Goal: Information Seeking & Learning: Learn about a topic

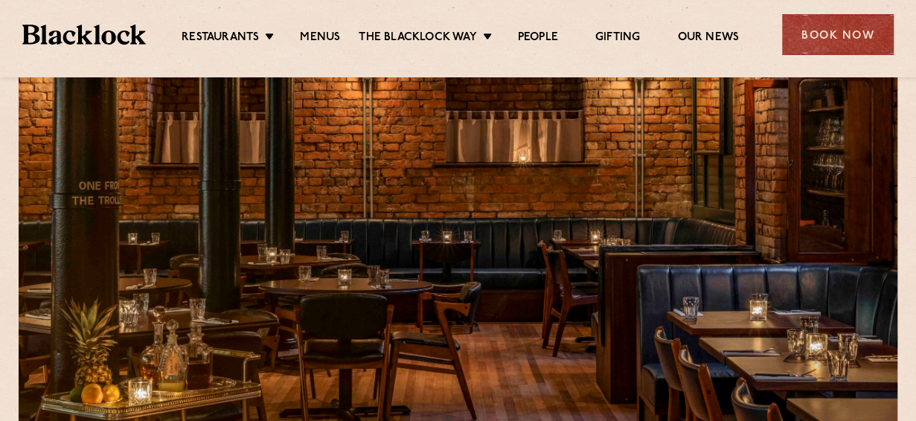
scroll to position [74, 0]
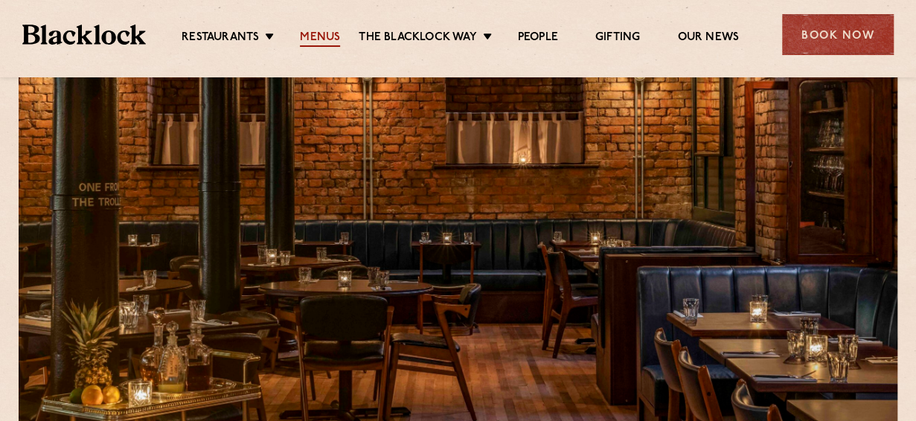
click at [317, 34] on link "Menus" at bounding box center [320, 39] width 40 height 16
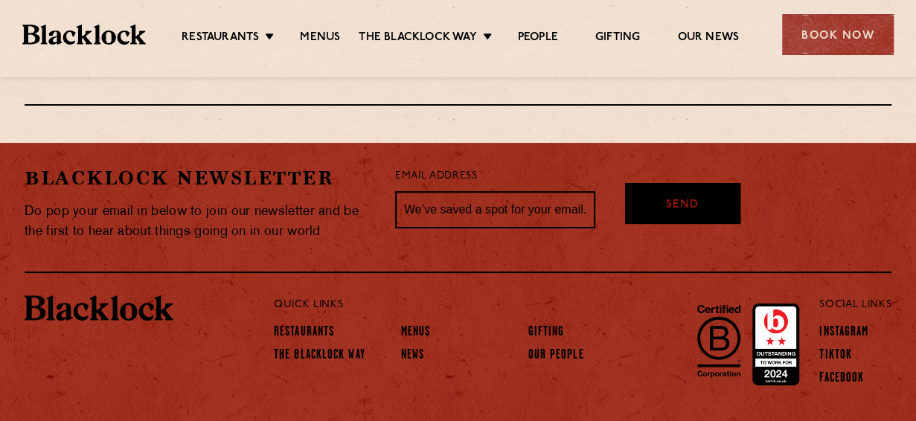
scroll to position [2789, 0]
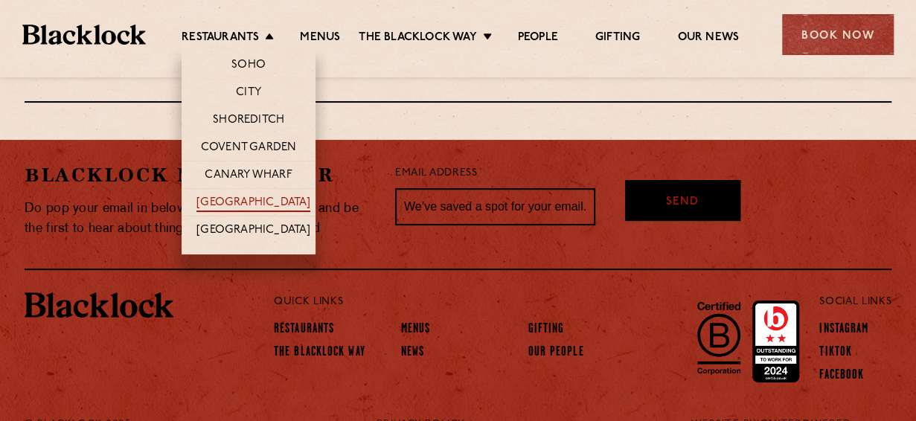
click at [237, 198] on link "[GEOGRAPHIC_DATA]" at bounding box center [254, 204] width 114 height 16
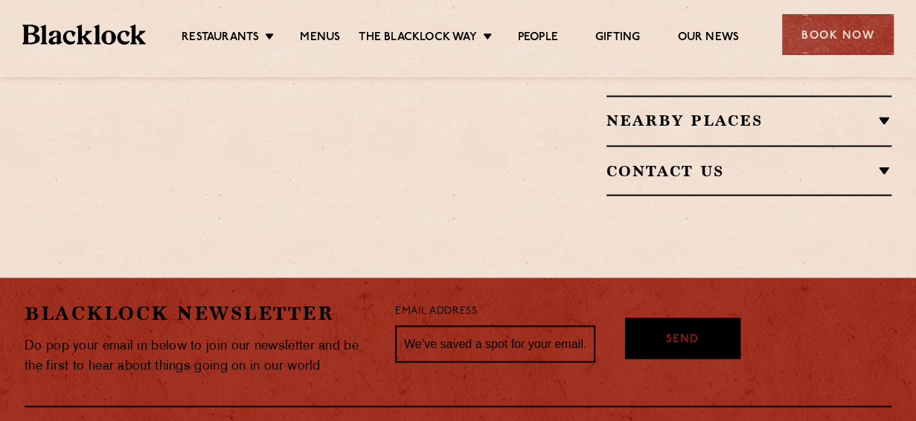
scroll to position [1155, 0]
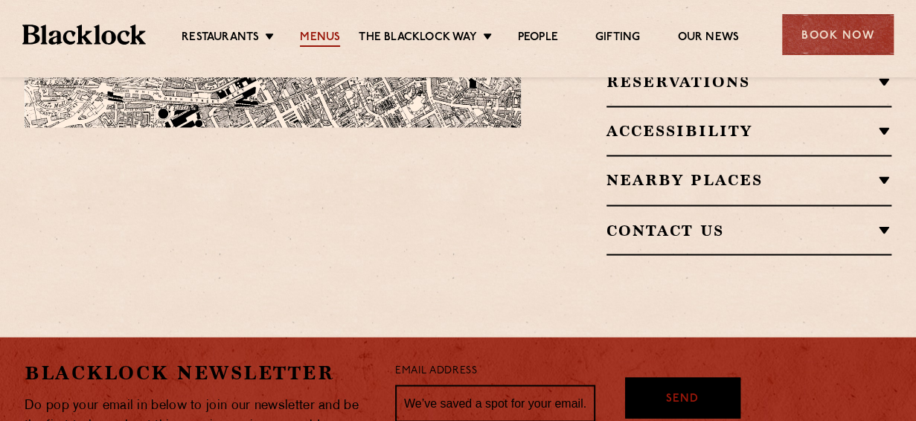
click at [316, 31] on link "Menus" at bounding box center [320, 39] width 40 height 16
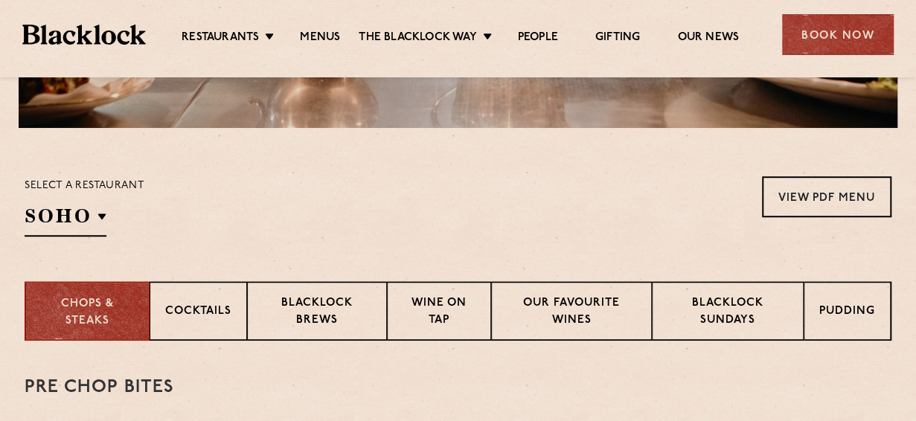
scroll to position [432, 0]
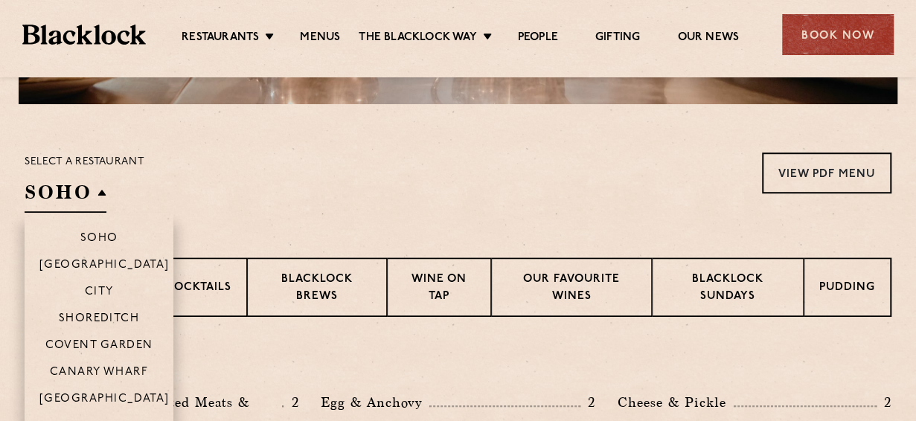
click at [97, 389] on li "[GEOGRAPHIC_DATA]" at bounding box center [99, 404] width 149 height 38
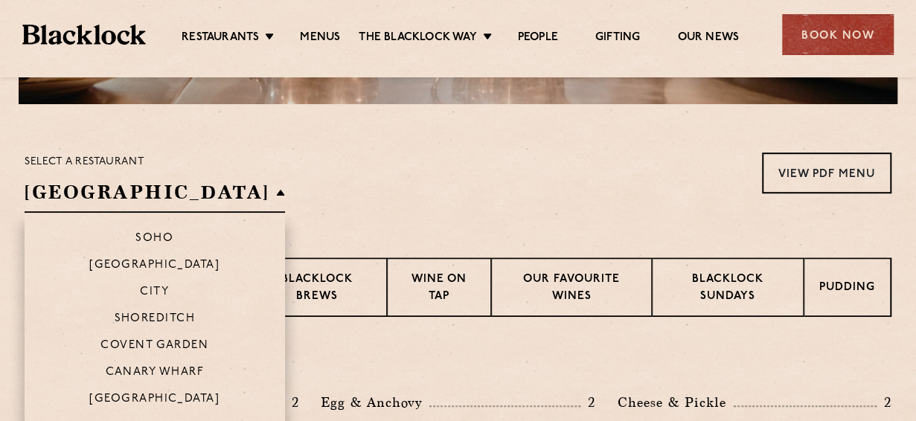
click at [98, 391] on li "[GEOGRAPHIC_DATA]" at bounding box center [155, 404] width 261 height 38
click at [106, 398] on p "[GEOGRAPHIC_DATA]" at bounding box center [154, 400] width 130 height 15
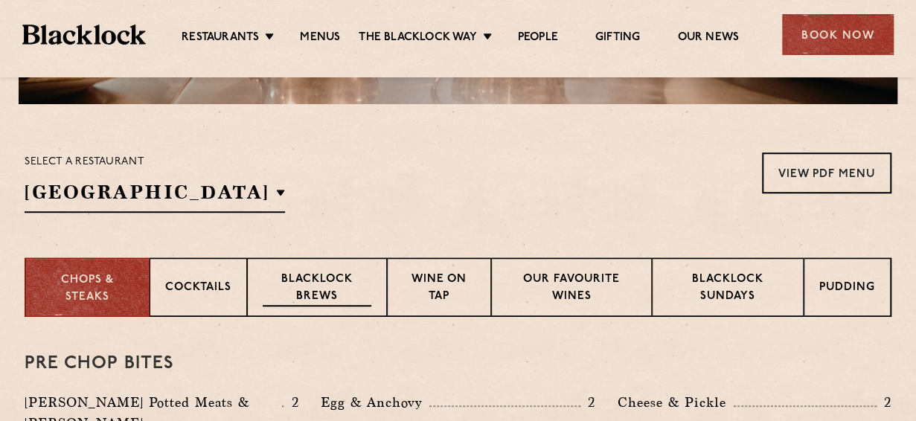
click at [311, 281] on p "Blacklock Brews" at bounding box center [317, 289] width 109 height 35
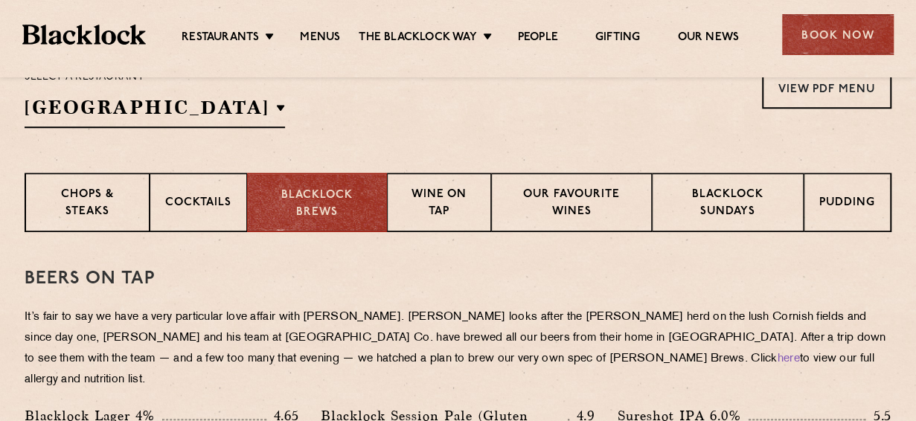
scroll to position [447, 0]
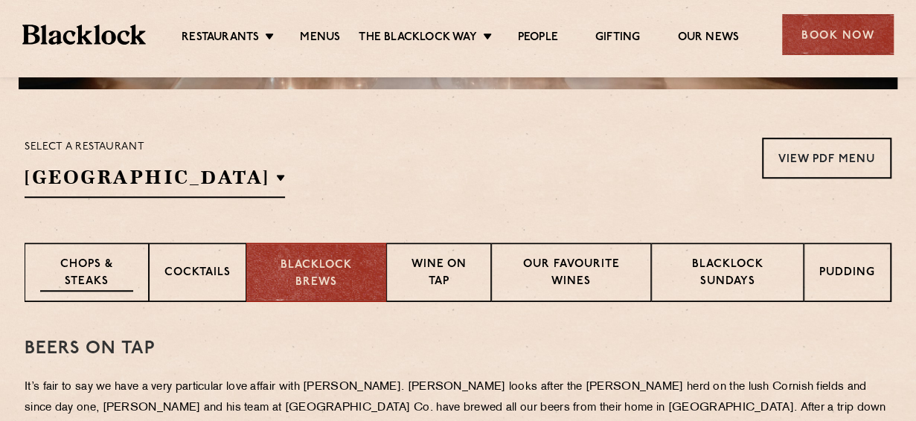
click at [89, 276] on p "Chops & Steaks" at bounding box center [86, 274] width 93 height 35
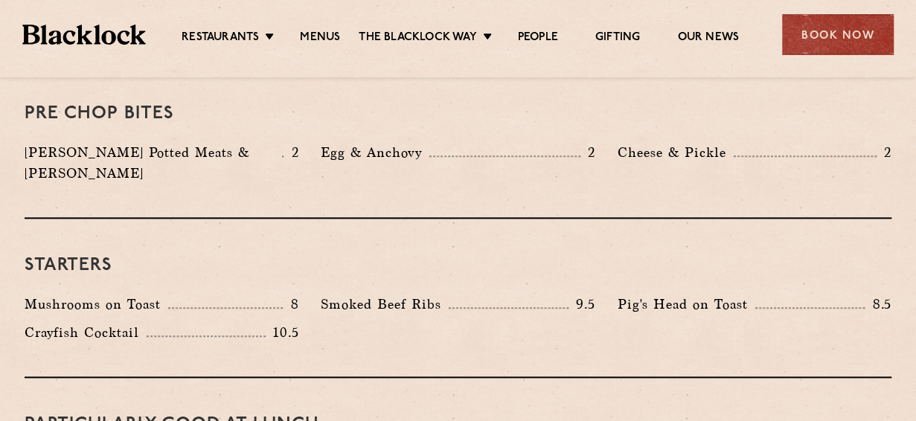
scroll to position [596, 0]
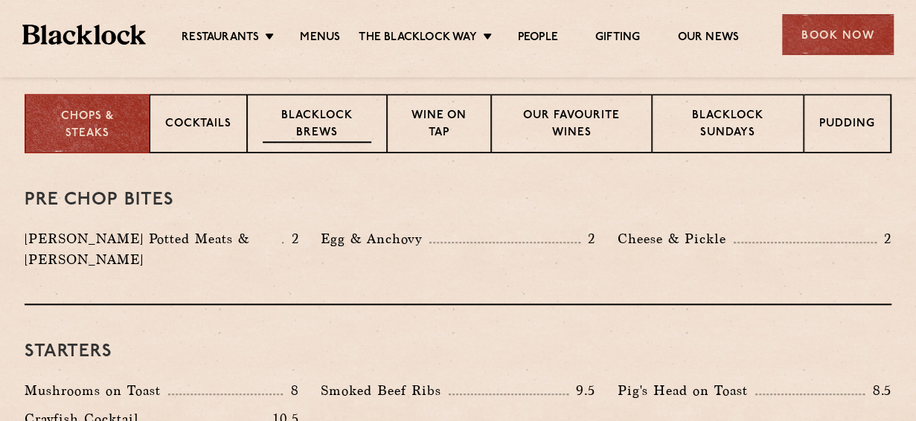
click at [320, 130] on p "Blacklock Brews" at bounding box center [317, 125] width 109 height 35
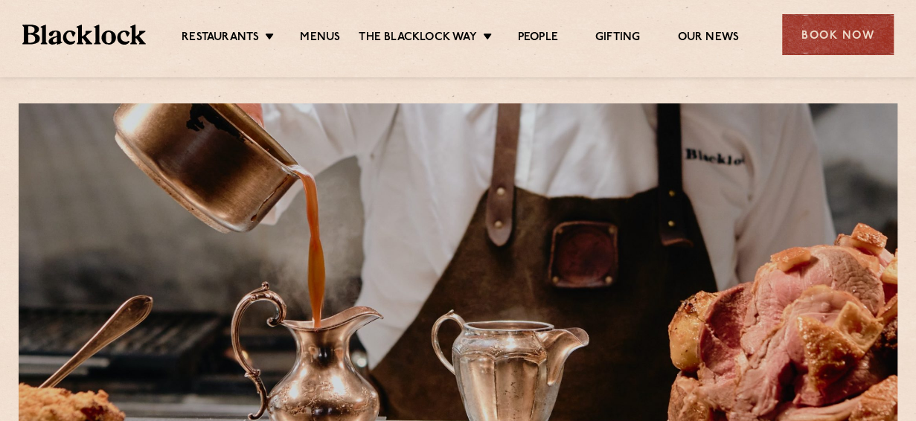
scroll to position [0, 0]
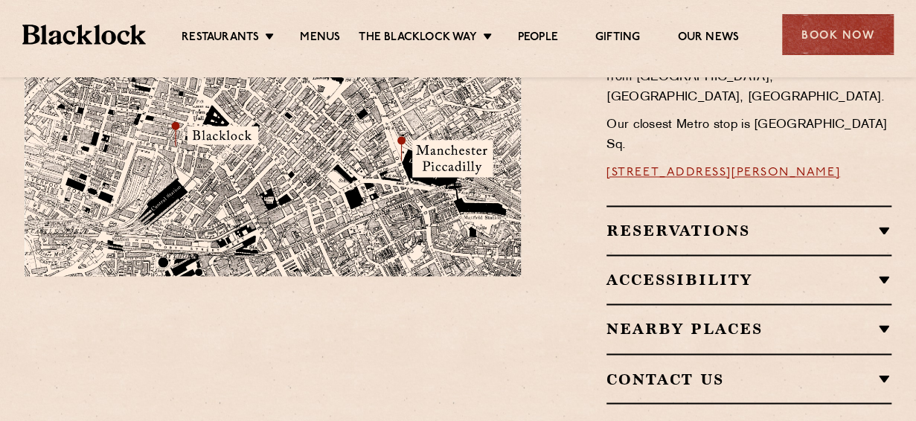
scroll to position [946, 0]
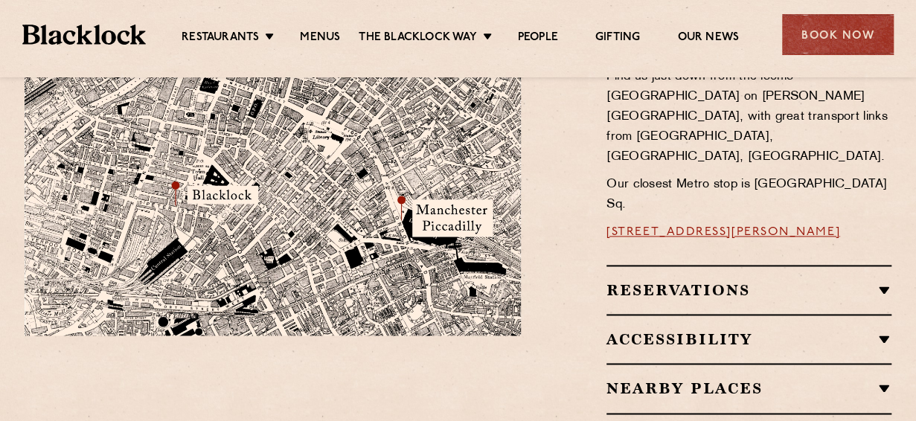
click at [685, 363] on div "Nearby Places Erst [GEOGRAPHIC_DATA] [PERSON_NAME]’s Hawksmoor [GEOGRAPHIC_DATA…" at bounding box center [749, 387] width 285 height 49
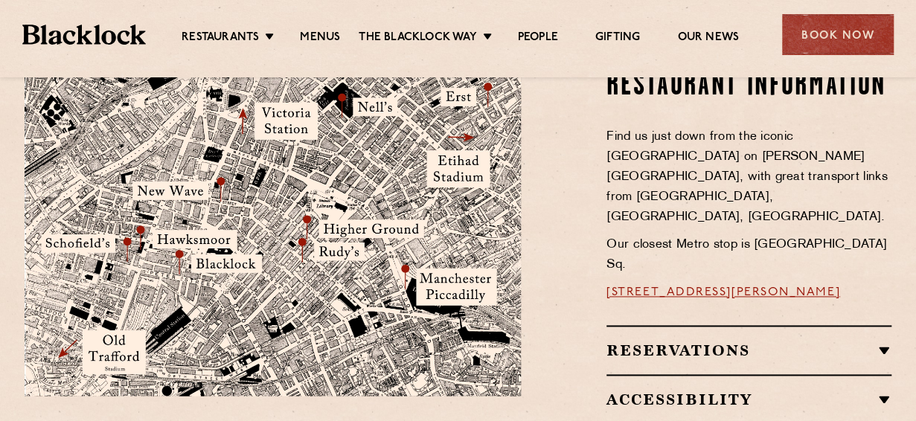
scroll to position [919, 0]
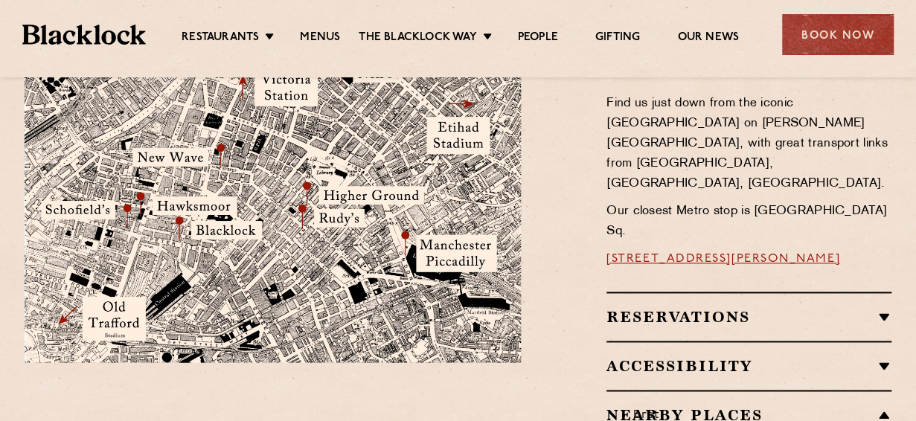
click at [672, 253] on link "[STREET_ADDRESS][PERSON_NAME]" at bounding box center [724, 259] width 234 height 12
